Goal: Navigation & Orientation: Understand site structure

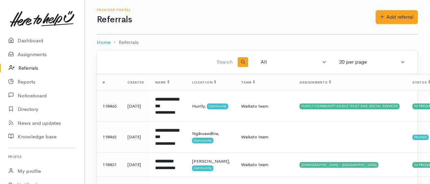
click at [22, 67] on link "Referrals" at bounding box center [42, 68] width 84 height 14
click at [25, 39] on link "Dashboard" at bounding box center [42, 41] width 84 height 14
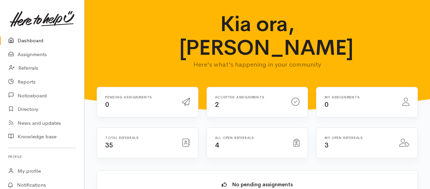
click at [139, 50] on div "Kia ora, Paulette Here's what's happening in your community" at bounding box center [257, 43] width 329 height 63
click at [37, 41] on link "Dashboard" at bounding box center [42, 41] width 84 height 14
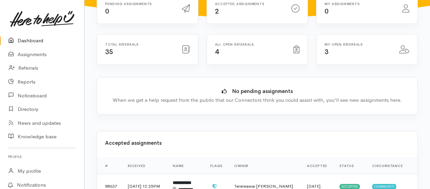
scroll to position [45, 0]
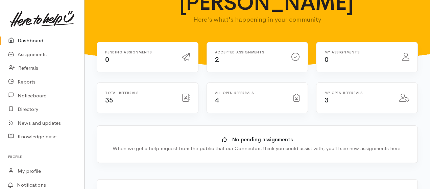
click at [28, 38] on link "Dashboard" at bounding box center [42, 41] width 84 height 14
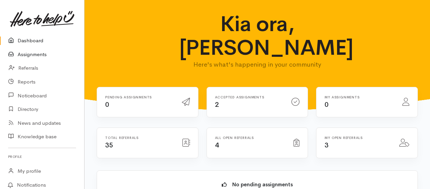
click at [31, 53] on link "Assignments" at bounding box center [42, 55] width 84 height 14
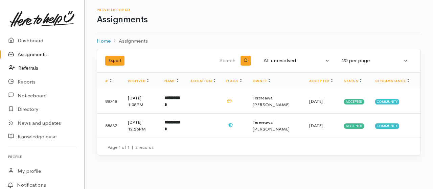
click at [35, 68] on link "Referrals" at bounding box center [42, 68] width 84 height 14
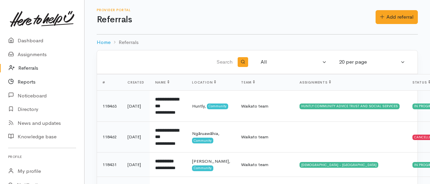
click at [30, 80] on link "Reports" at bounding box center [42, 82] width 84 height 14
